Goal: Book appointment/travel/reservation

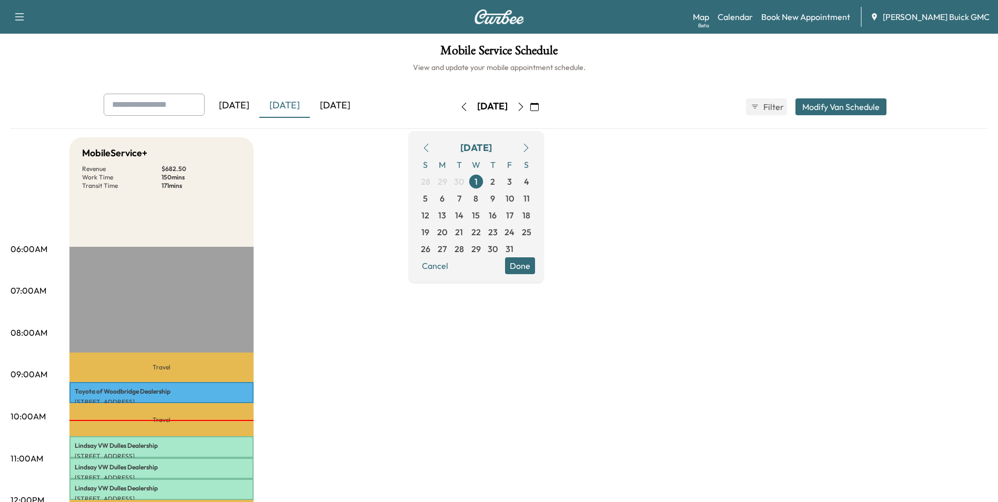
drag, startPoint x: 0, startPoint y: 0, endPoint x: 416, endPoint y: 383, distance: 565.7
click at [343, 104] on div "[DATE]" at bounding box center [335, 106] width 51 height 24
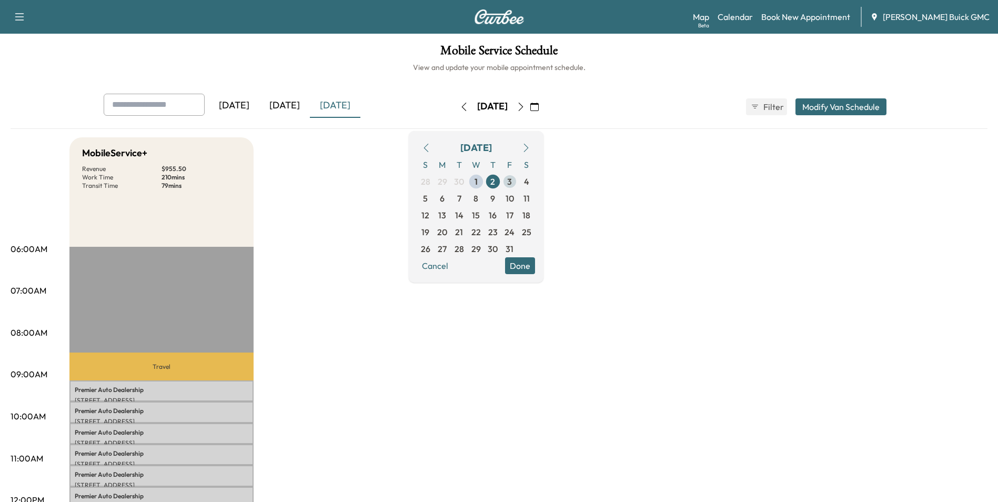
click at [512, 179] on span "3" at bounding box center [509, 181] width 5 height 13
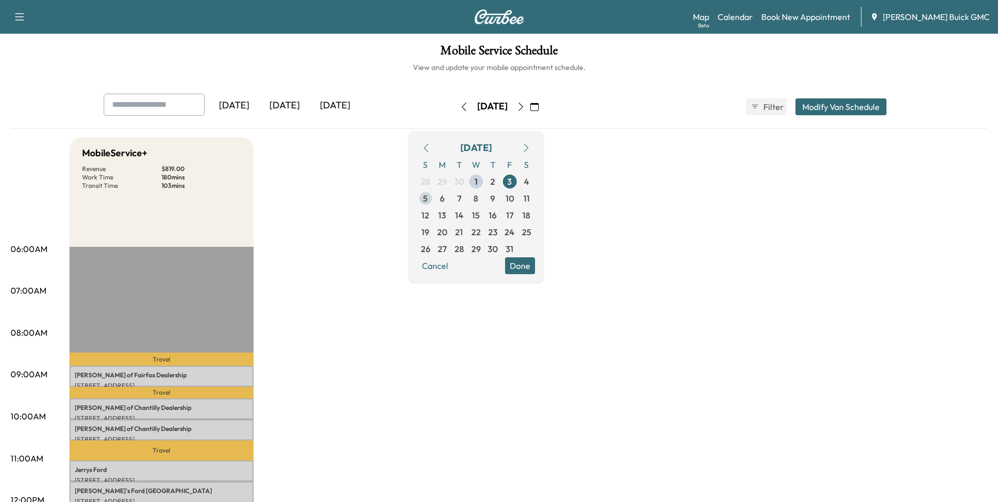
click at [445, 195] on span "6" at bounding box center [442, 198] width 5 height 13
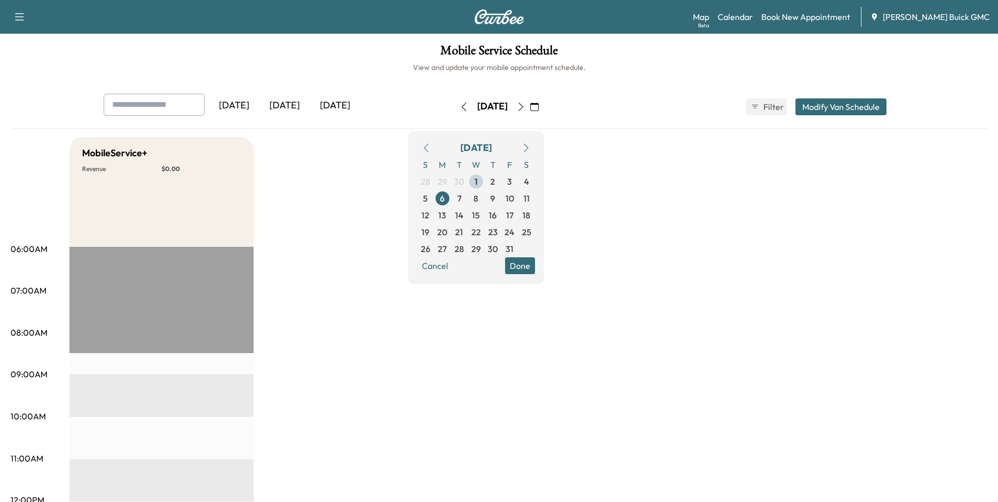
drag, startPoint x: 700, startPoint y: 184, endPoint x: 743, endPoint y: 254, distance: 82.2
